Goal: Information Seeking & Learning: Compare options

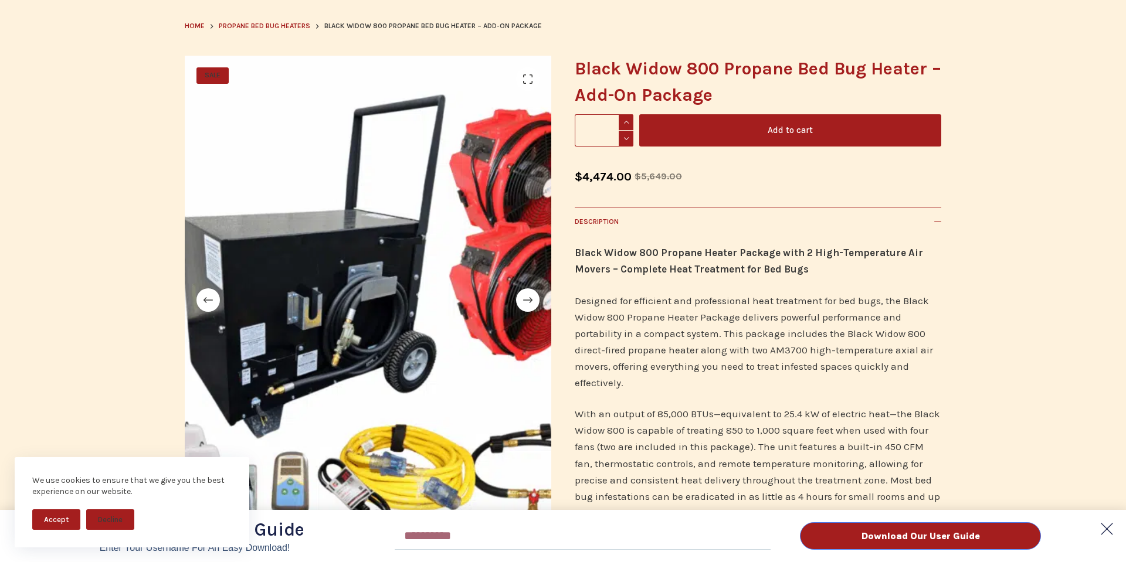
click at [1105, 530] on polygon at bounding box center [1106, 529] width 23 height 23
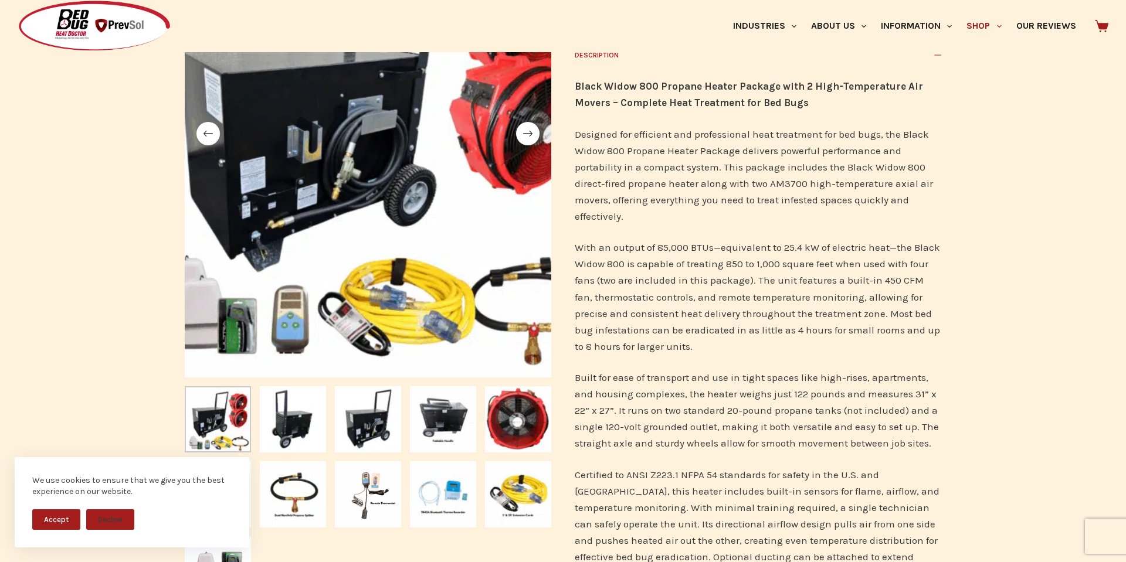
scroll to position [287, 0]
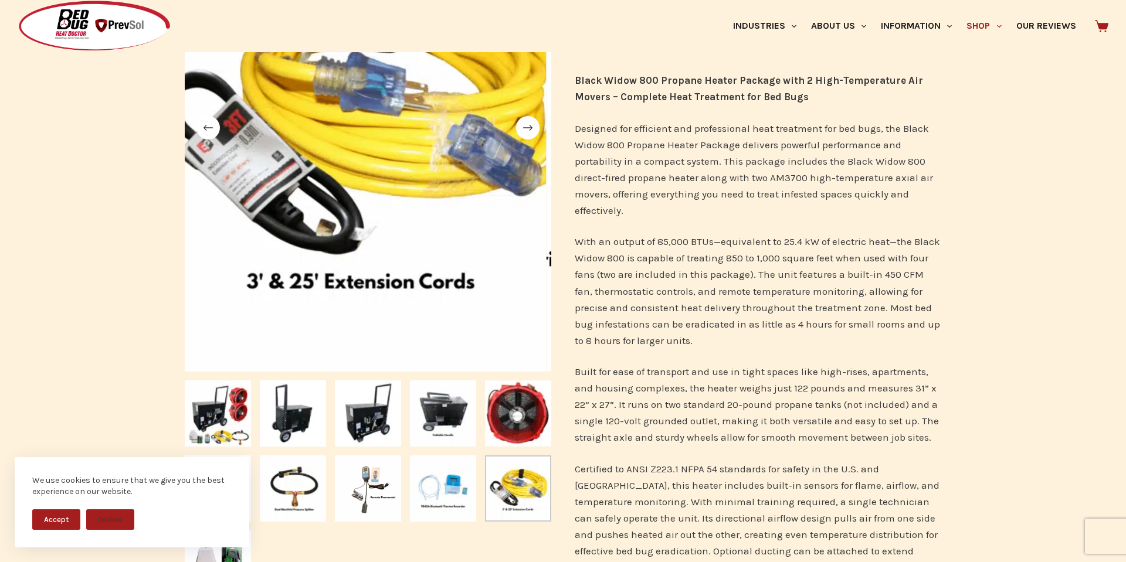
click at [50, 522] on button "Accept" at bounding box center [56, 520] width 48 height 21
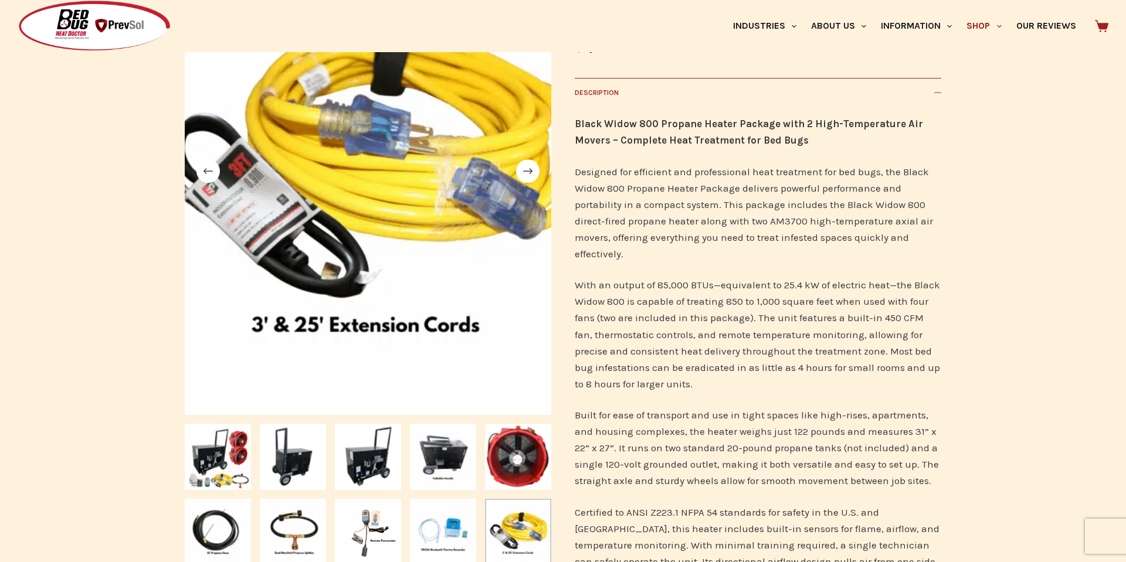
scroll to position [361, 0]
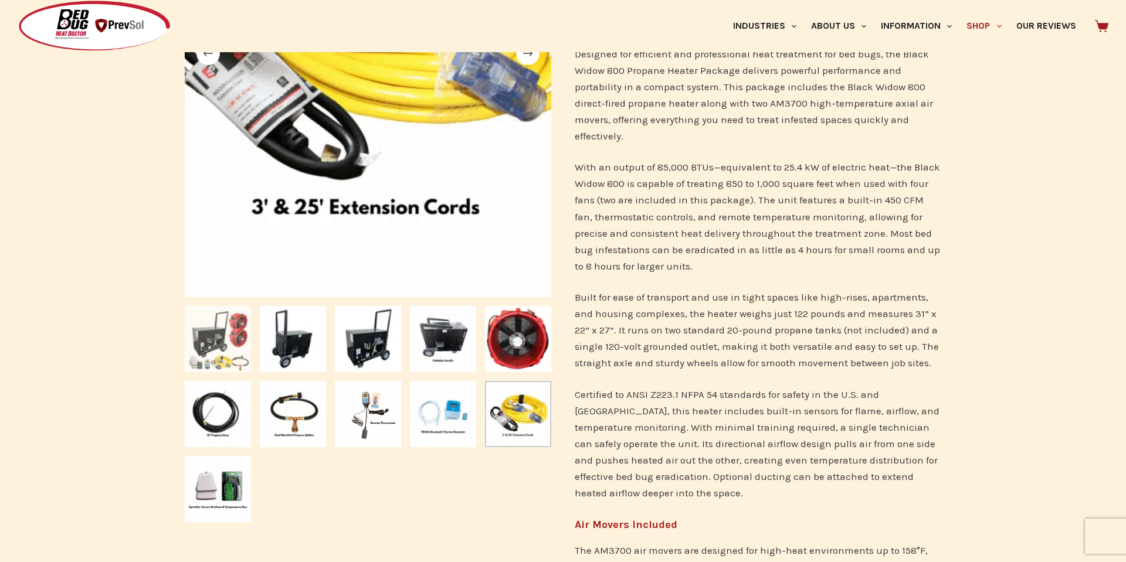
click at [216, 340] on img "Slide 1" at bounding box center [218, 339] width 66 height 66
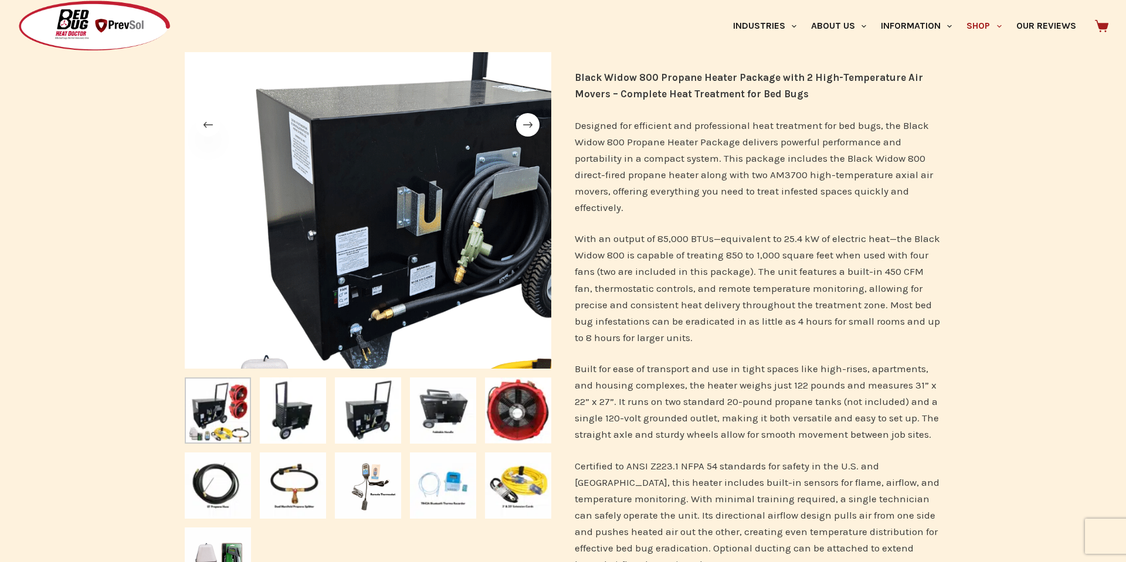
scroll to position [331, 0]
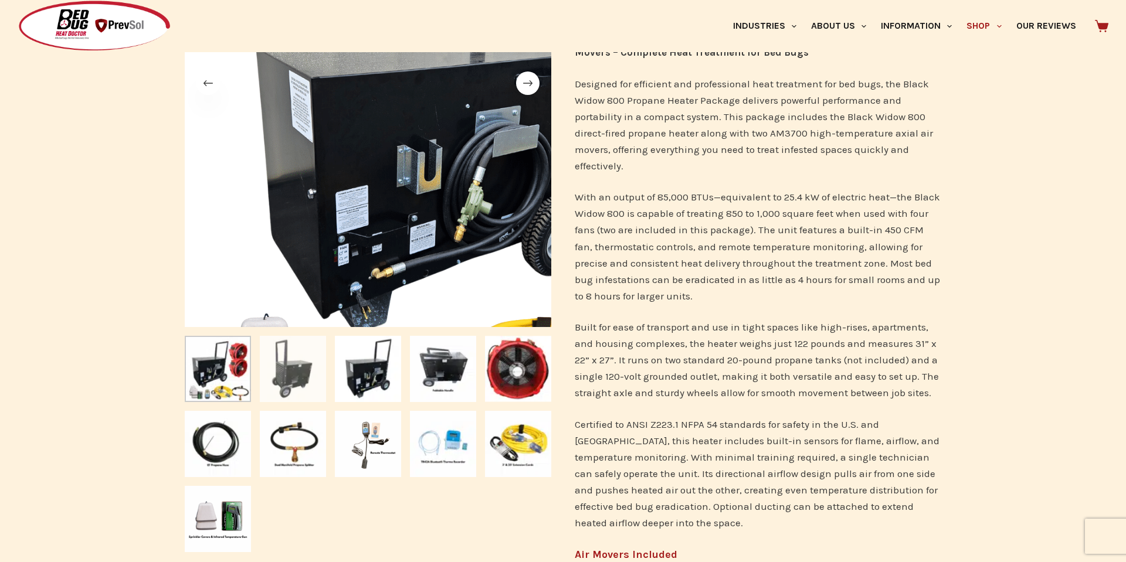
click at [291, 376] on img "Slide 2" at bounding box center [293, 369] width 66 height 66
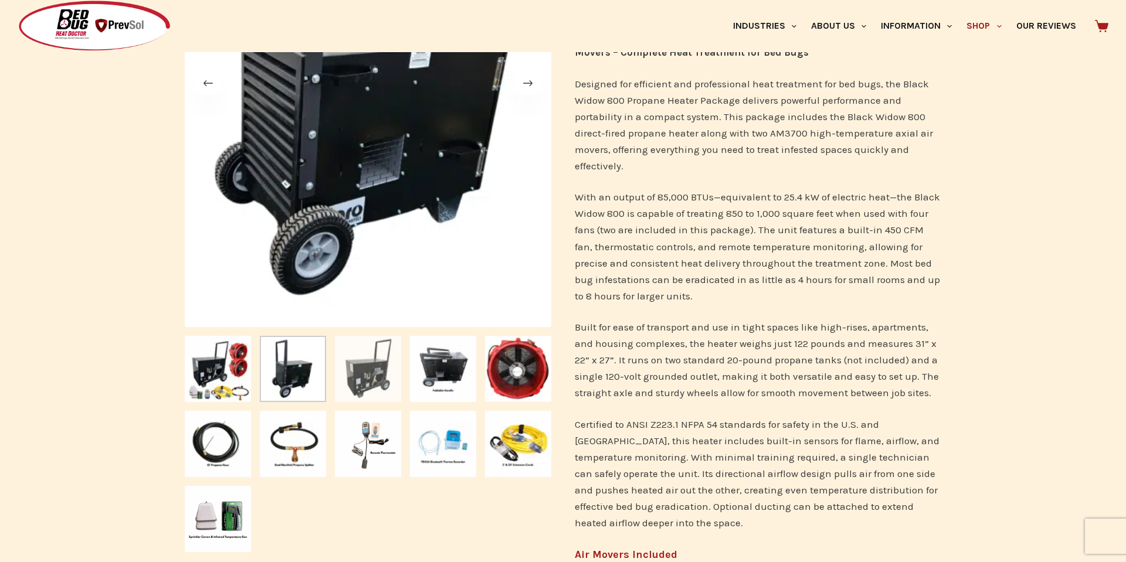
click at [354, 376] on img "Slide 3" at bounding box center [368, 369] width 66 height 66
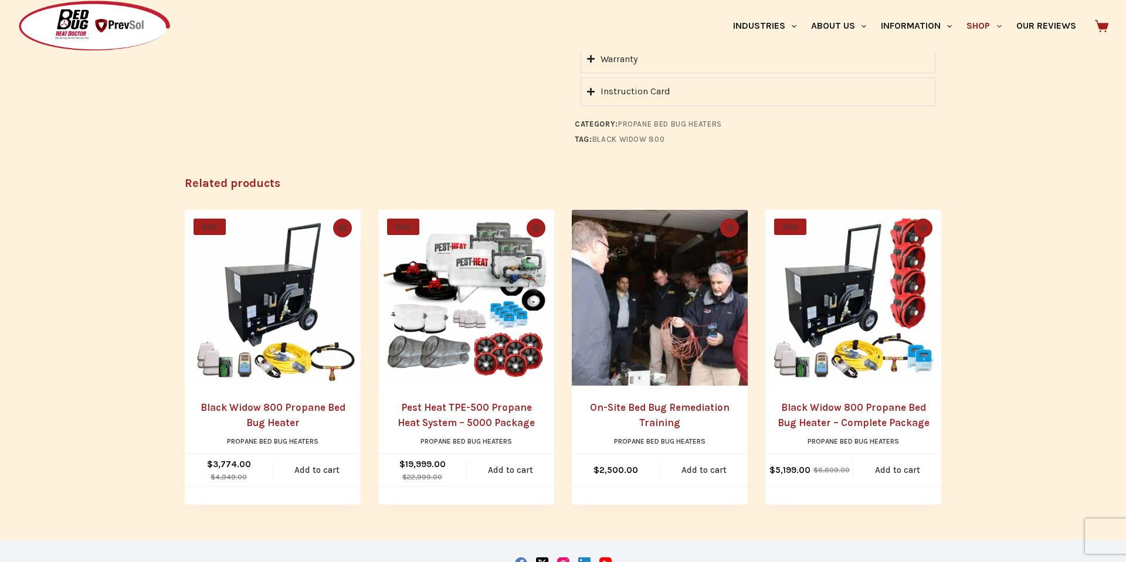
scroll to position [1315, 0]
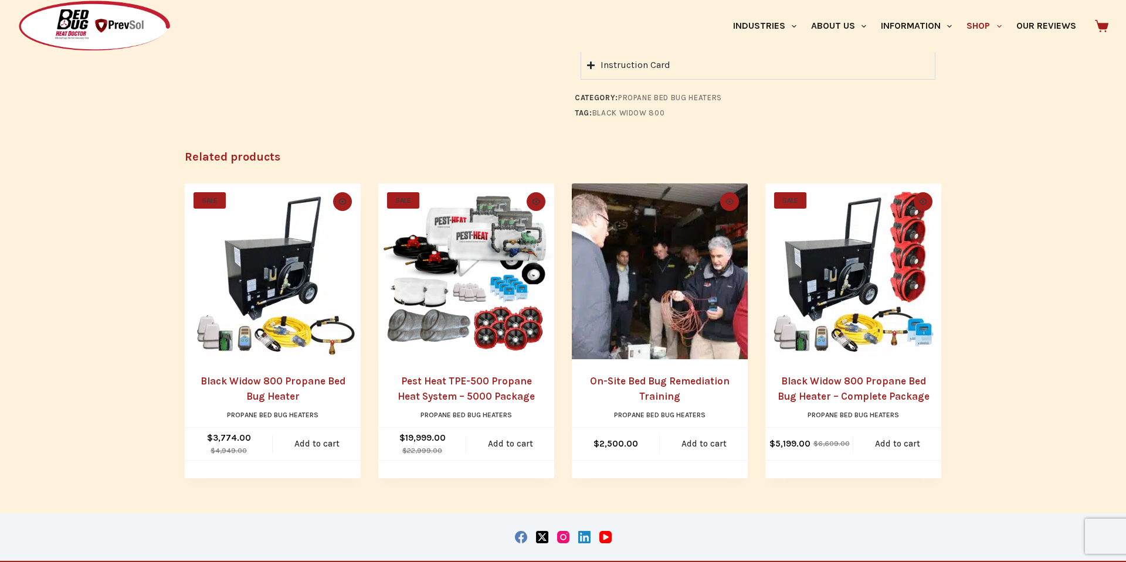
click at [855, 385] on link "Black Widow 800 Propane Bed Bug Heater – Complete Package" at bounding box center [854, 388] width 152 height 27
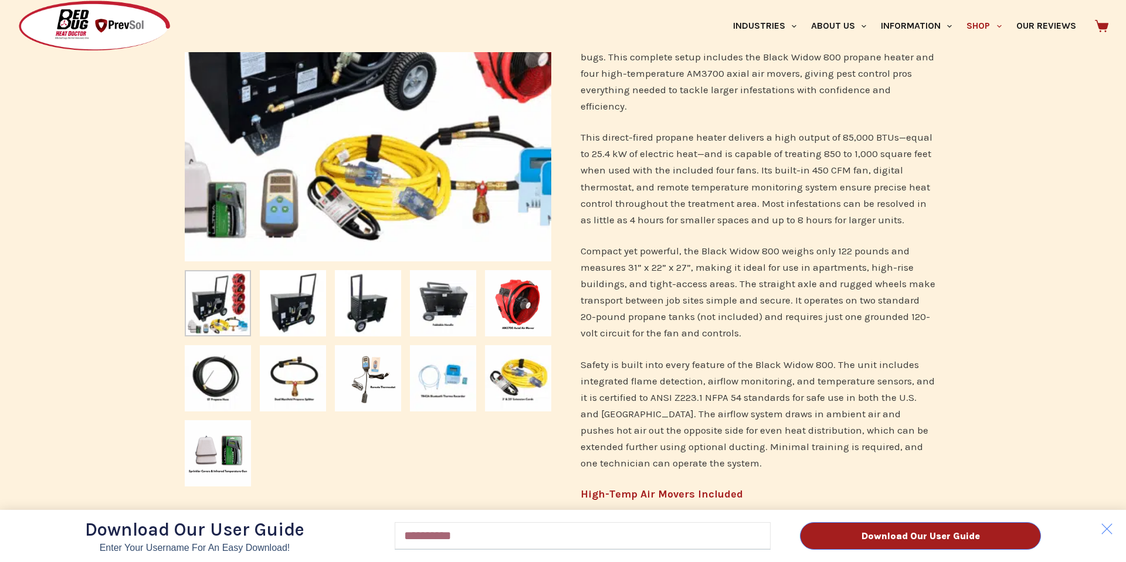
scroll to position [425, 0]
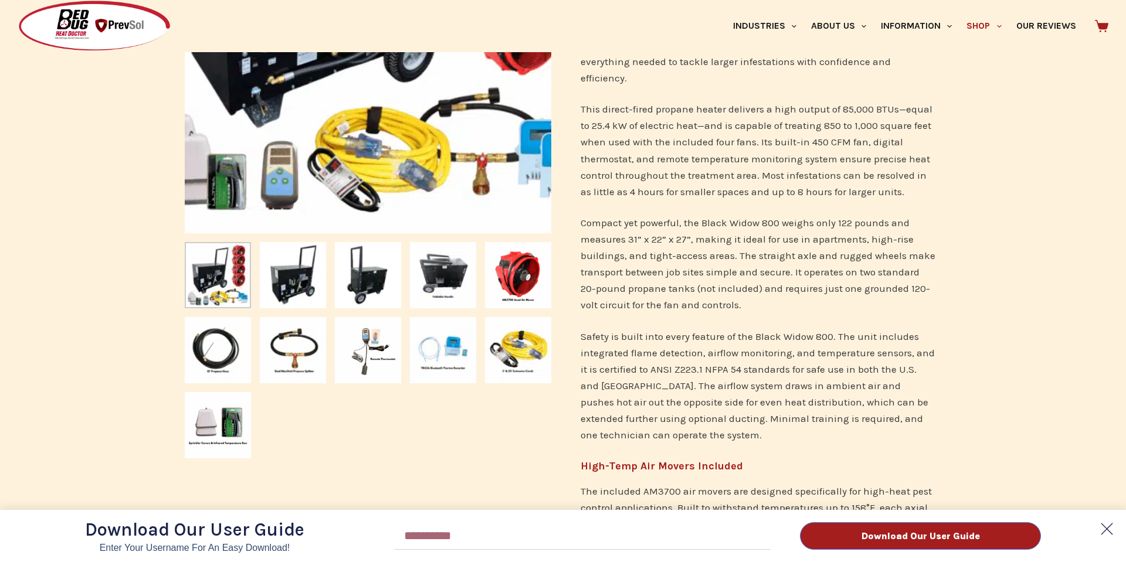
click at [1106, 531] on polygon at bounding box center [1106, 529] width 23 height 23
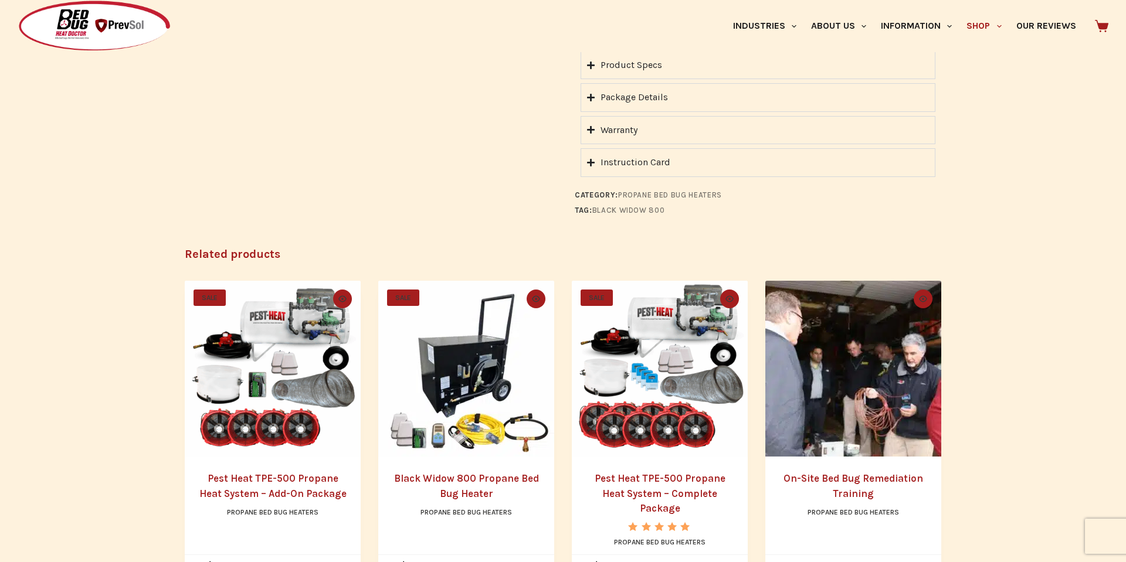
scroll to position [1538, 0]
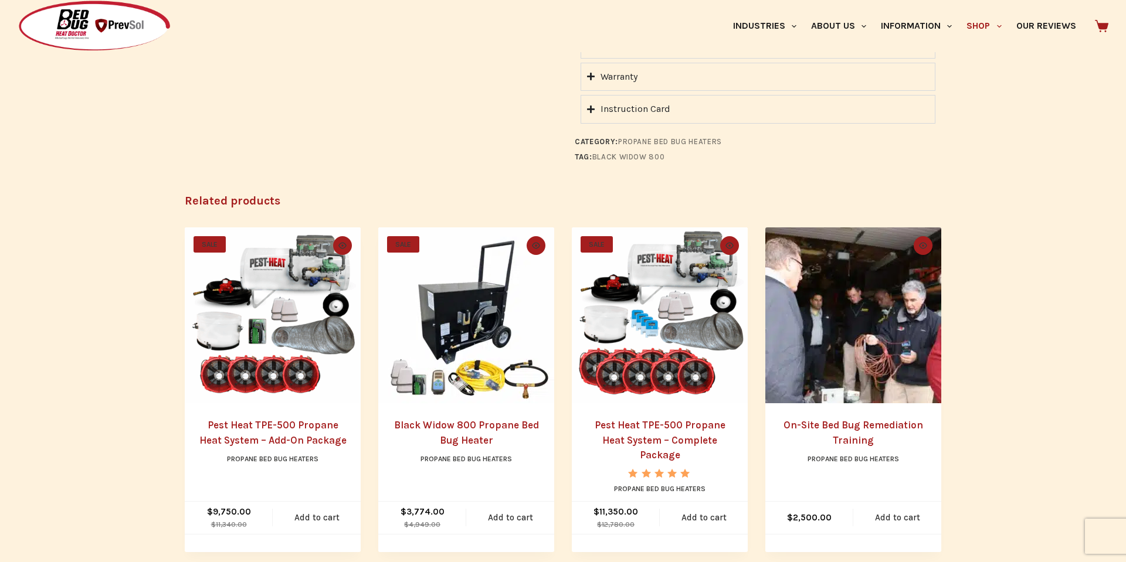
click at [655, 419] on link "Pest Heat TPE-500 Propane Heat System – Complete Package" at bounding box center [660, 440] width 131 height 42
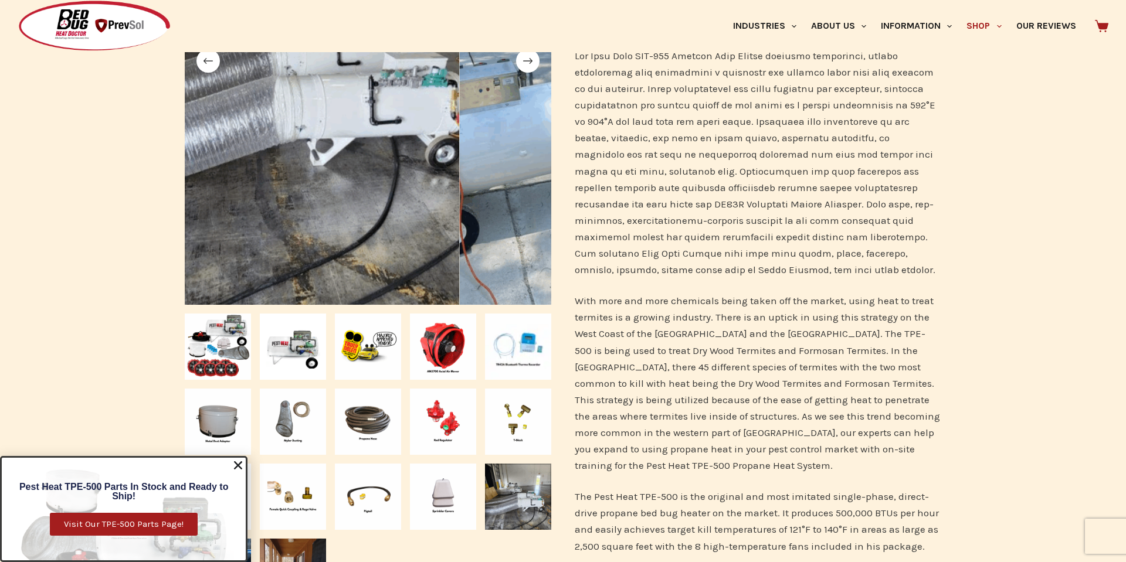
click at [531, 499] on img "Slide 15" at bounding box center [518, 497] width 66 height 66
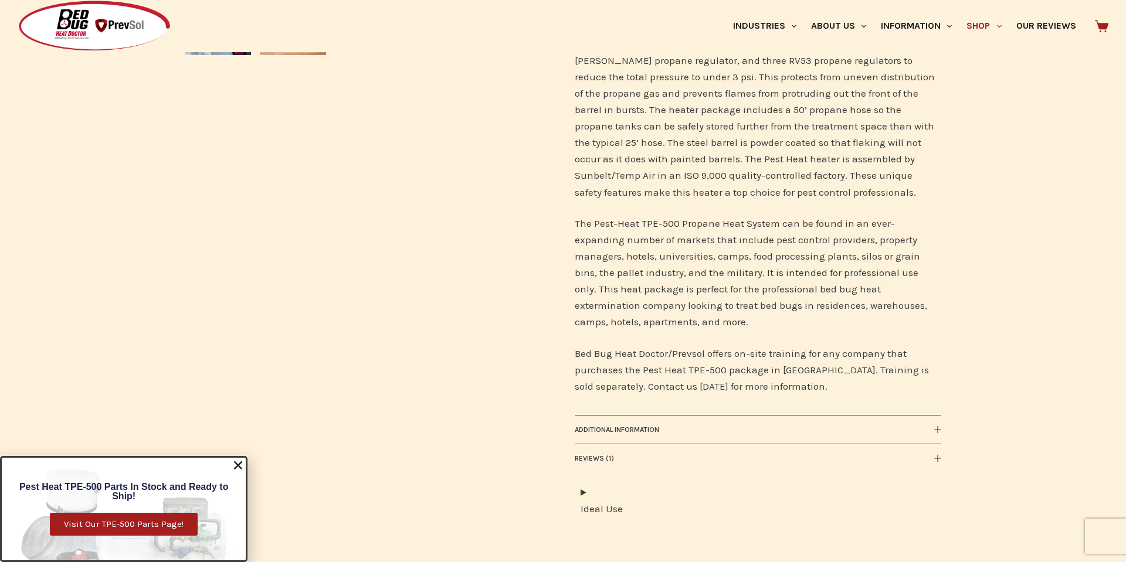
scroll to position [939, 0]
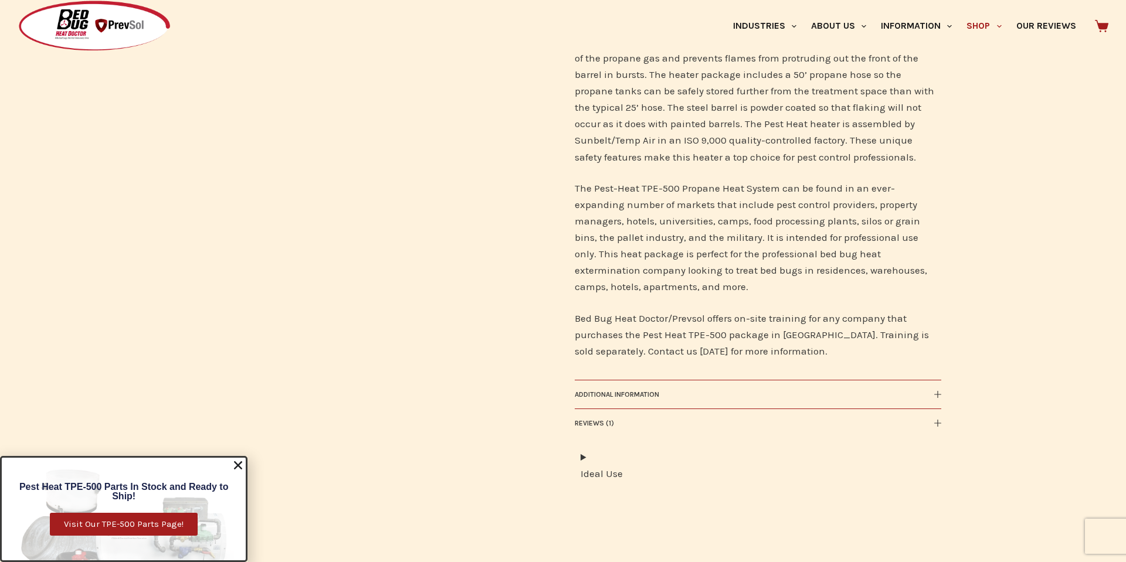
click at [240, 464] on icon "Close" at bounding box center [238, 466] width 12 height 12
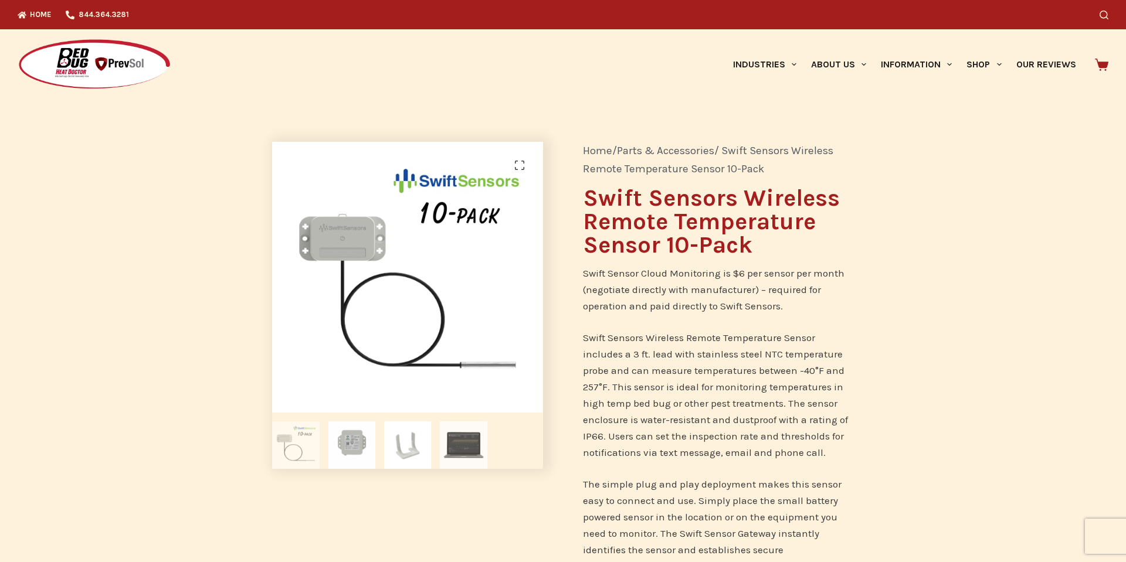
click at [469, 444] on img at bounding box center [463, 445] width 47 height 47
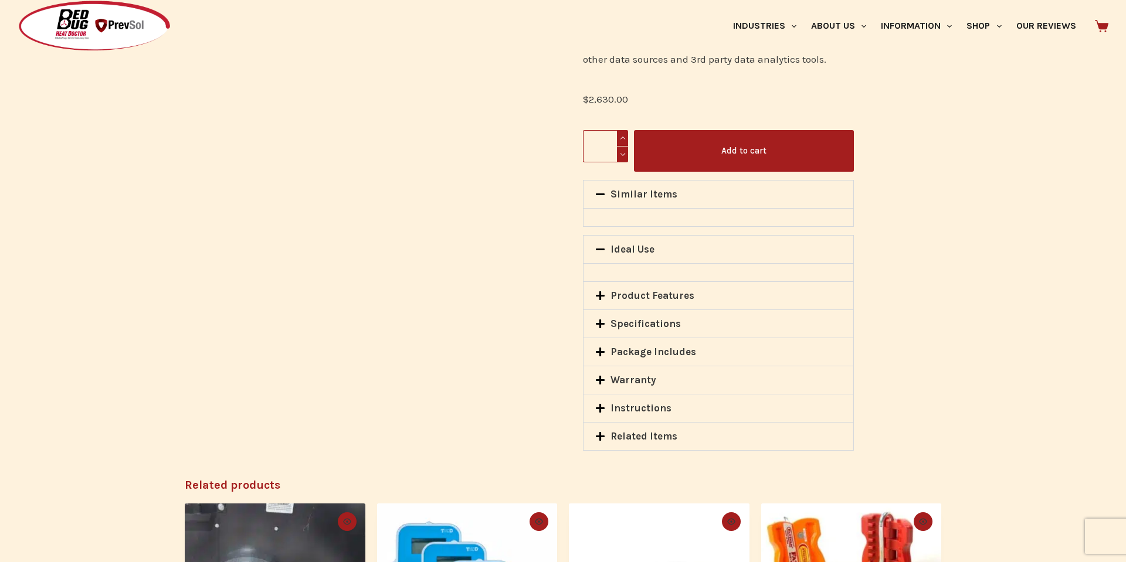
scroll to position [1285, 0]
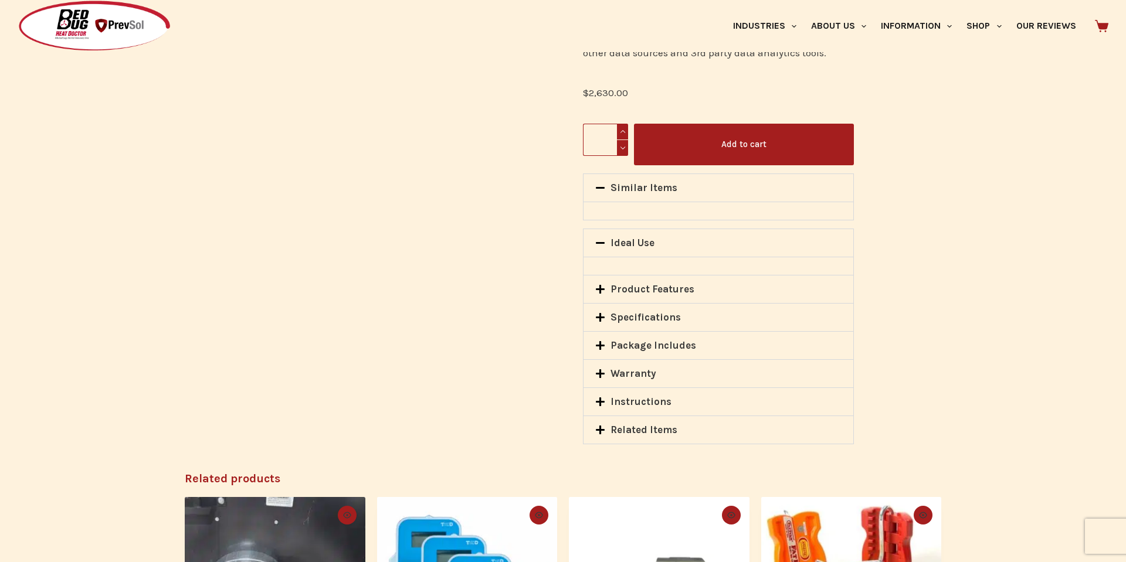
click at [602, 341] on icon at bounding box center [600, 345] width 9 height 9
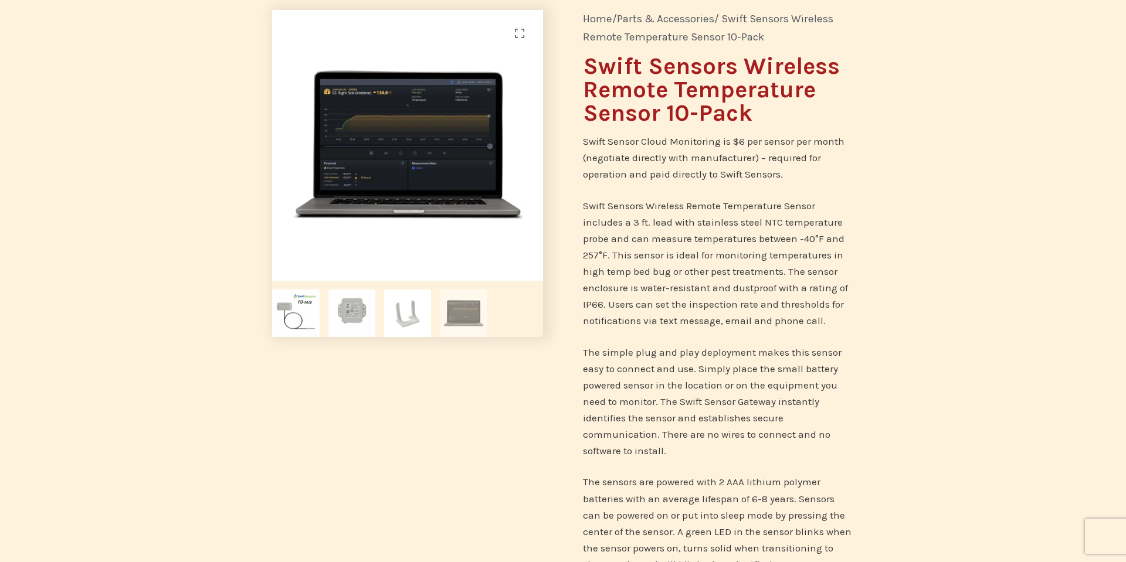
scroll to position [0, 0]
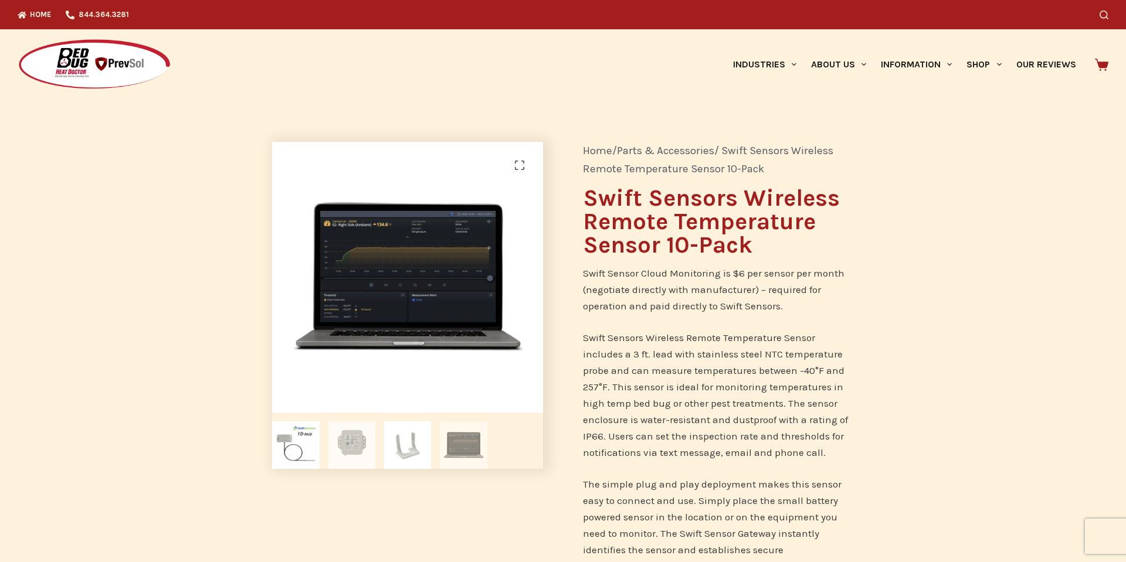
click at [359, 449] on img at bounding box center [351, 445] width 47 height 47
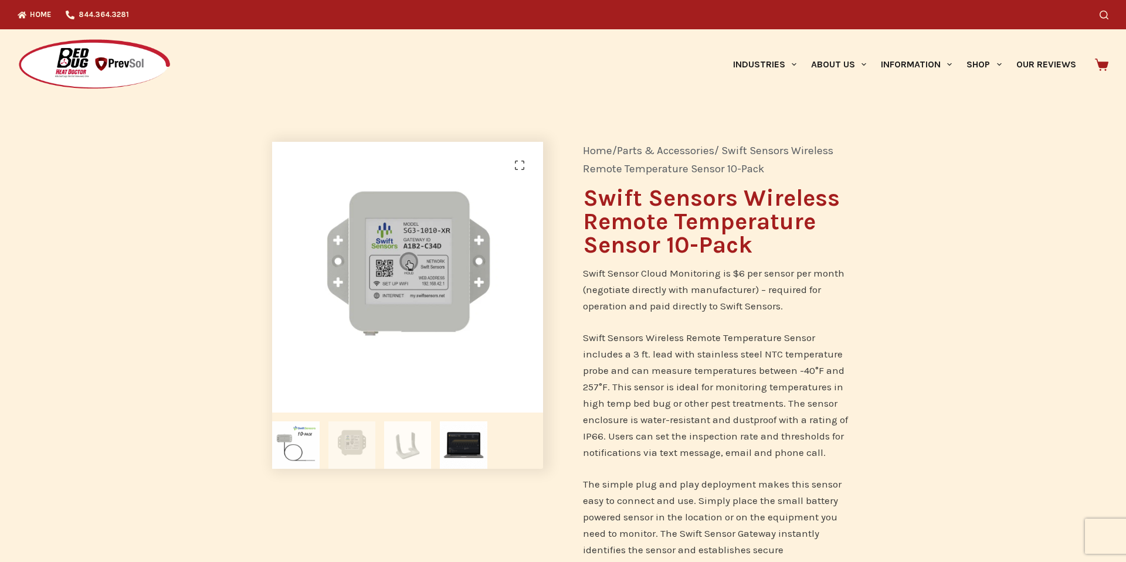
click at [413, 439] on img at bounding box center [407, 445] width 47 height 47
